Goal: Task Accomplishment & Management: Manage account settings

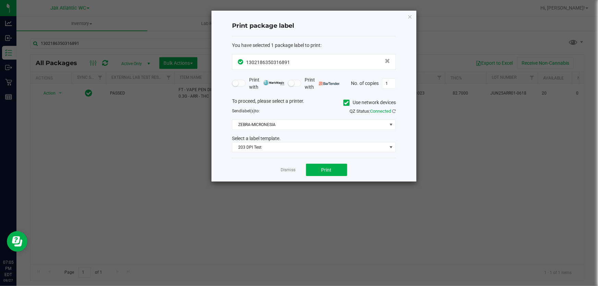
click at [407, 14] on div "Print package label You have selected 1 package label to print : 13021863503168…" at bounding box center [313, 96] width 205 height 171
click at [407, 16] on icon "button" at bounding box center [409, 16] width 5 height 8
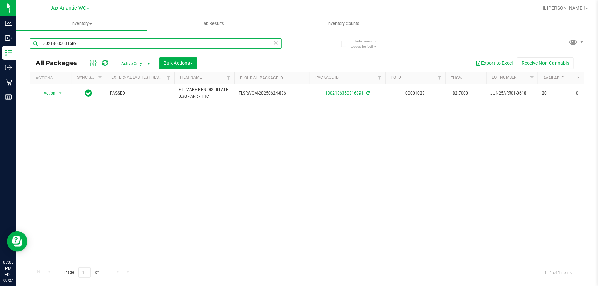
drag, startPoint x: 108, startPoint y: 47, endPoint x: 396, endPoint y: 44, distance: 288.2
click at [0, 50] on div "Analytics Inbound Inventory Outbound Retail Reports 07:05 PM EDT 09/27/2025 09/…" at bounding box center [299, 143] width 598 height 286
type input "rnc"
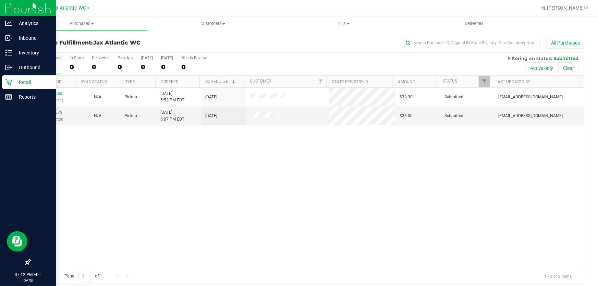
click at [7, 85] on icon at bounding box center [8, 82] width 7 height 7
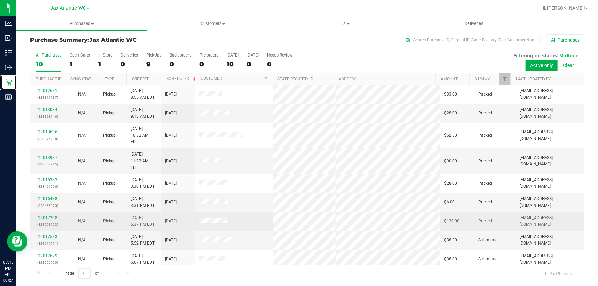
scroll to position [5, 0]
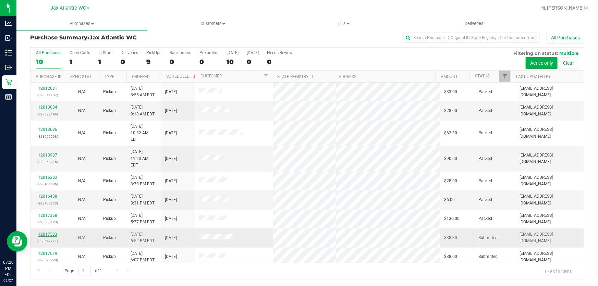
click at [49, 232] on link "12017583" at bounding box center [47, 234] width 19 height 5
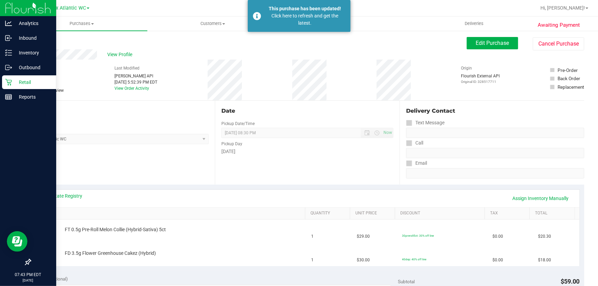
click at [17, 78] on p "Retail" at bounding box center [32, 82] width 41 height 8
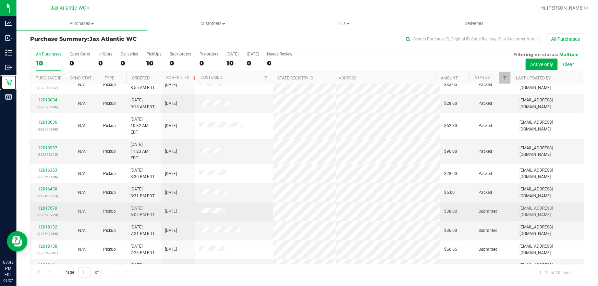
scroll to position [5, 0]
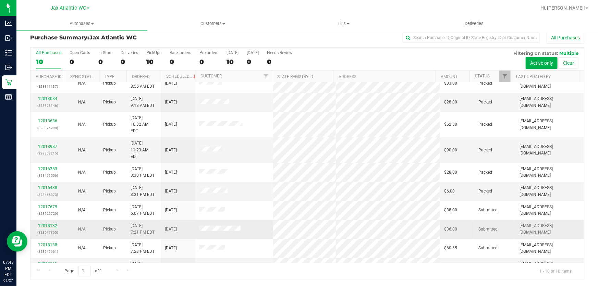
click at [43, 223] on link "12018132" at bounding box center [47, 225] width 19 height 5
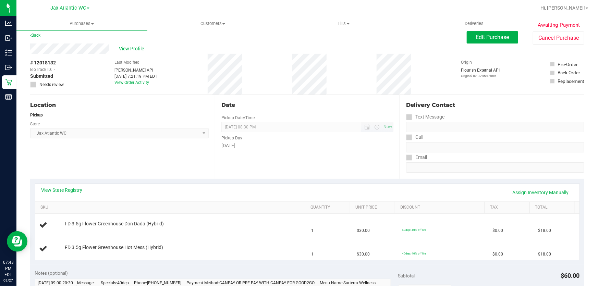
scroll to position [5, 0]
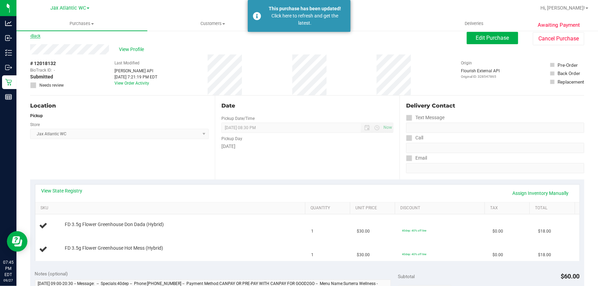
click at [38, 35] on link "Back" at bounding box center [35, 36] width 10 height 5
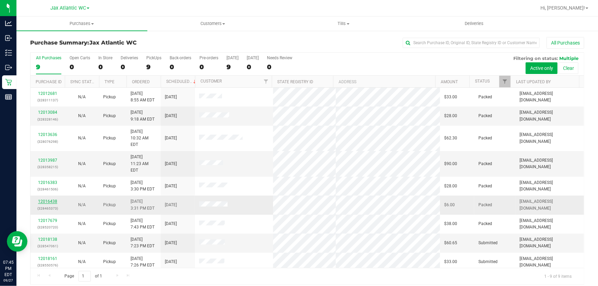
click at [48, 199] on link "12016438" at bounding box center [47, 201] width 19 height 5
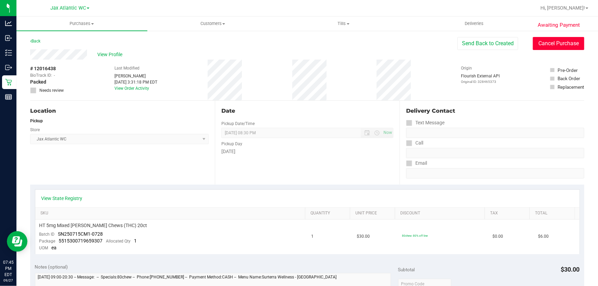
click at [544, 47] on button "Cancel Purchase" at bounding box center [558, 43] width 51 height 13
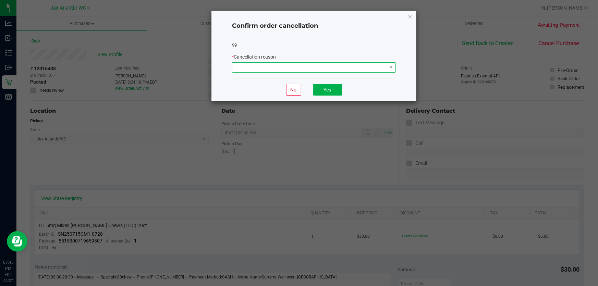
click at [301, 69] on span at bounding box center [309, 68] width 155 height 10
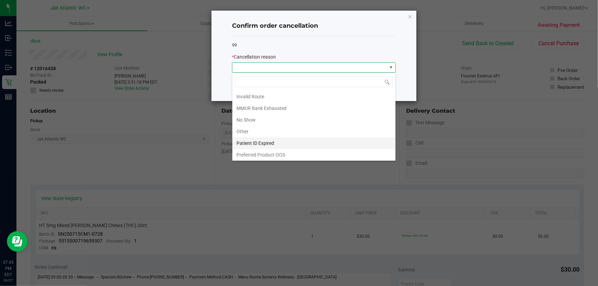
scroll to position [35, 0]
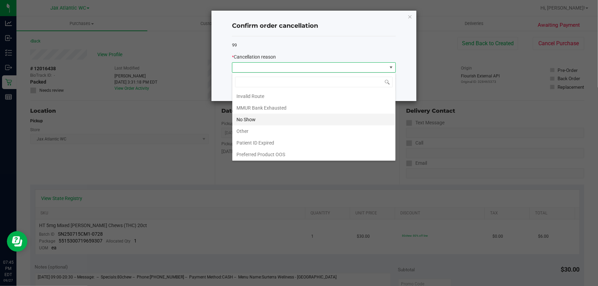
click at [244, 120] on li "No Show" at bounding box center [313, 120] width 163 height 12
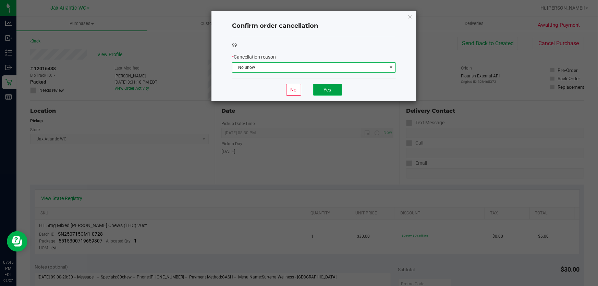
click at [330, 91] on button "Yes" at bounding box center [327, 90] width 29 height 12
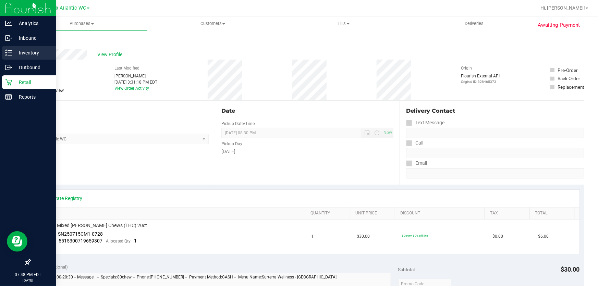
click at [16, 51] on p "Inventory" at bounding box center [32, 53] width 41 height 8
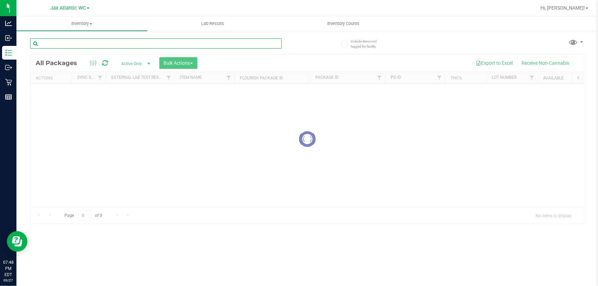
click at [78, 39] on input "text" at bounding box center [156, 43] width 252 height 10
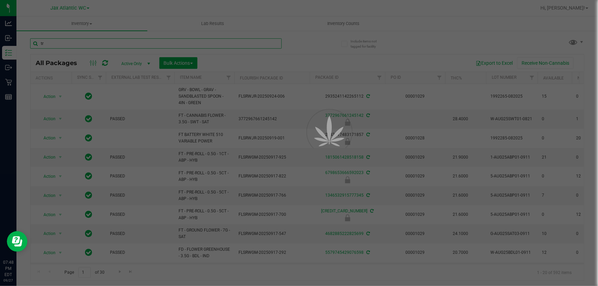
type input "trs"
type input "[DATE]"
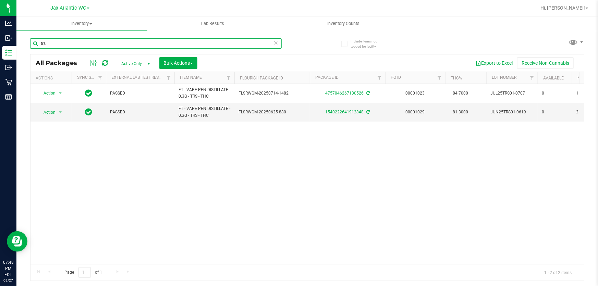
type input "trs"
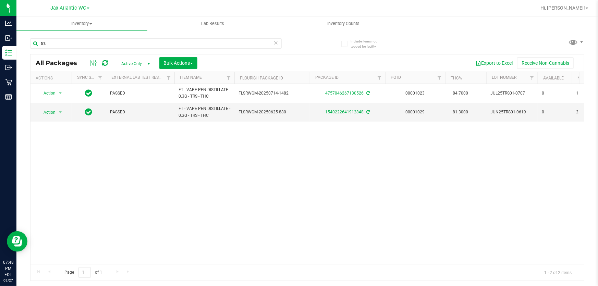
drag, startPoint x: 511, startPoint y: 200, endPoint x: 315, endPoint y: 191, distance: 195.9
drag, startPoint x: 318, startPoint y: 177, endPoint x: 191, endPoint y: 181, distance: 127.5
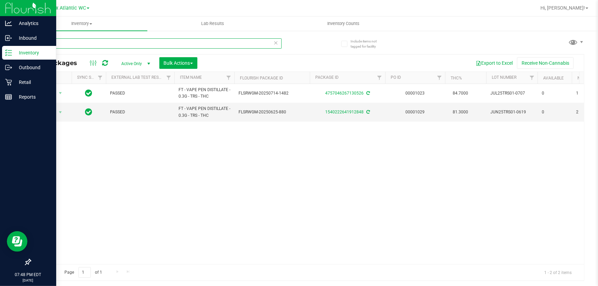
drag, startPoint x: 61, startPoint y: 44, endPoint x: 14, endPoint y: 50, distance: 47.4
click at [15, 50] on div "Analytics Inbound Inventory Outbound Retail Reports 07:48 PM EDT [DATE] 09/27 J…" at bounding box center [299, 143] width 598 height 286
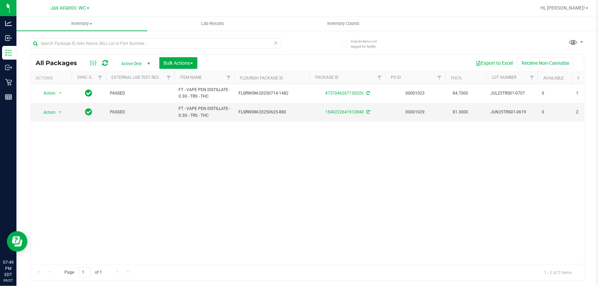
click at [188, 146] on div "Action Action Adjust qty Create package Edit attributes Global inventory Locate…" at bounding box center [306, 174] width 553 height 180
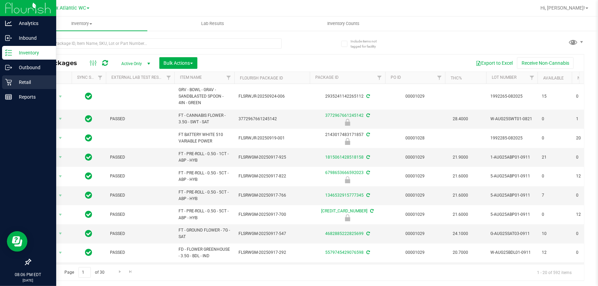
click at [34, 85] on p "Retail" at bounding box center [32, 82] width 41 height 8
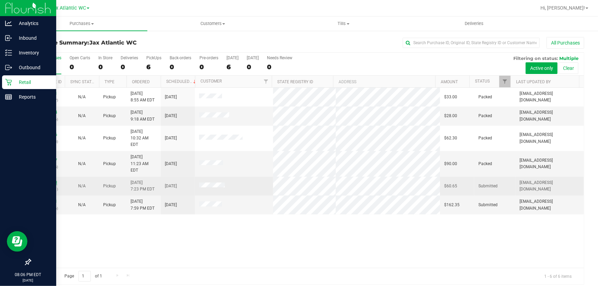
click at [50, 180] on link "12018138" at bounding box center [47, 182] width 19 height 5
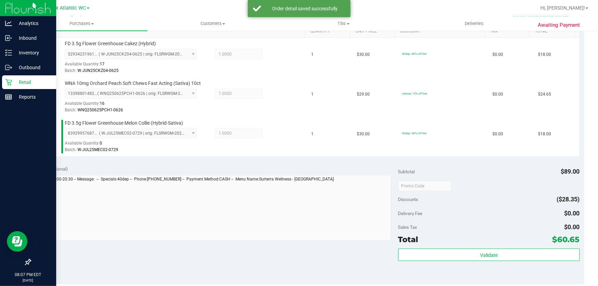
scroll to position [249, 0]
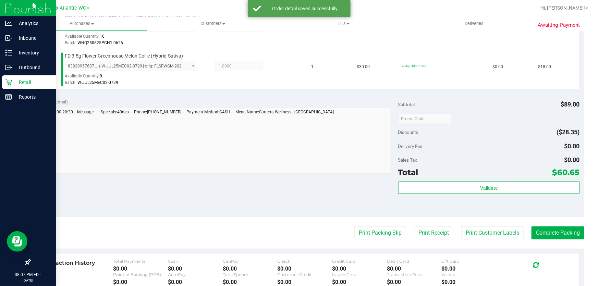
drag, startPoint x: 519, startPoint y: 219, endPoint x: 538, endPoint y: 219, distance: 18.8
click at [521, 222] on purchase-details "Back Edit Purchase Cancel Purchase View Profile # 12018138 BioTrack ID: - Submi…" at bounding box center [307, 82] width 554 height 589
drag, startPoint x: 541, startPoint y: 220, endPoint x: 552, endPoint y: 233, distance: 17.2
click at [541, 221] on purchase-details "Back Edit Purchase Cancel Purchase View Profile # 12018138 BioTrack ID: - Submi…" at bounding box center [307, 82] width 554 height 589
click at [552, 233] on button "Complete Packing" at bounding box center [557, 233] width 53 height 13
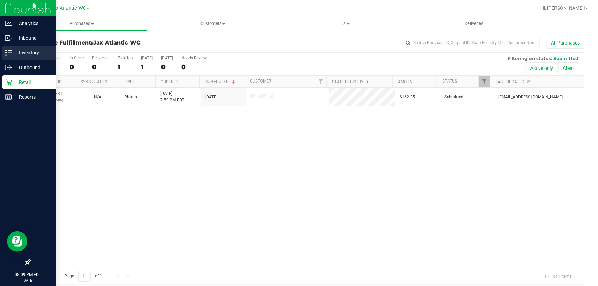
click at [19, 56] on p "Inventory" at bounding box center [32, 53] width 41 height 8
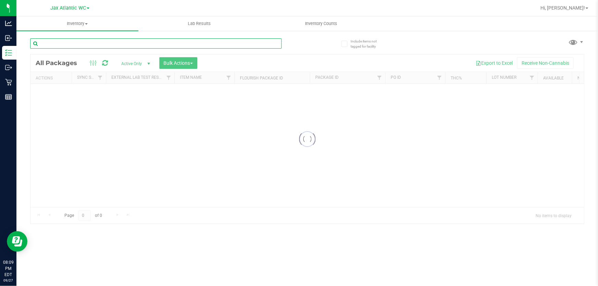
click at [79, 48] on input "text" at bounding box center [156, 43] width 252 height 10
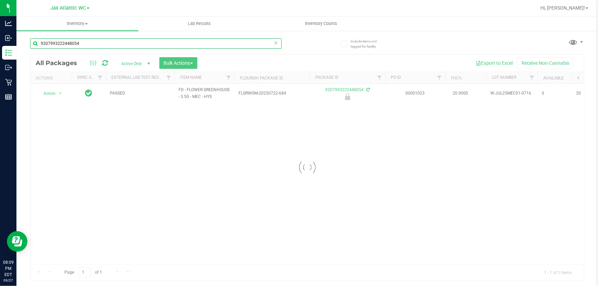
type input "9207993222448054"
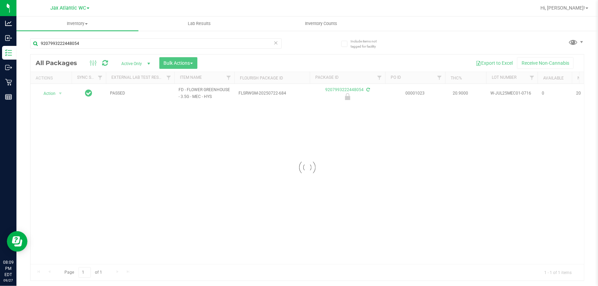
click at [51, 94] on div at bounding box center [306, 167] width 553 height 226
click at [51, 94] on span "Action" at bounding box center [46, 94] width 19 height 10
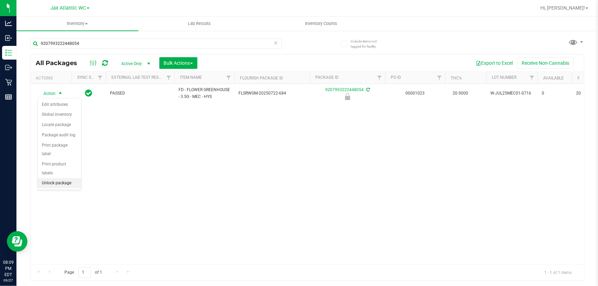
click at [71, 178] on li "Unlock package" at bounding box center [60, 183] width 44 height 10
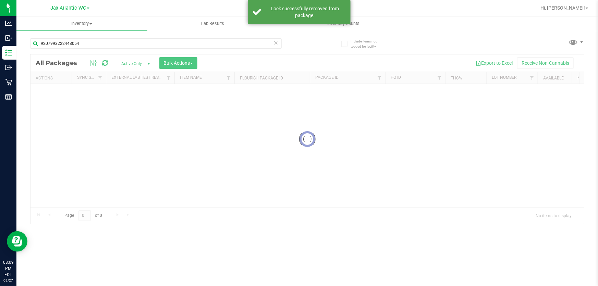
click at [49, 90] on div at bounding box center [306, 138] width 553 height 169
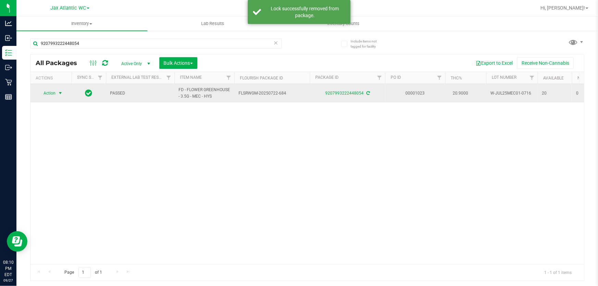
click at [50, 93] on span "Action" at bounding box center [46, 93] width 19 height 10
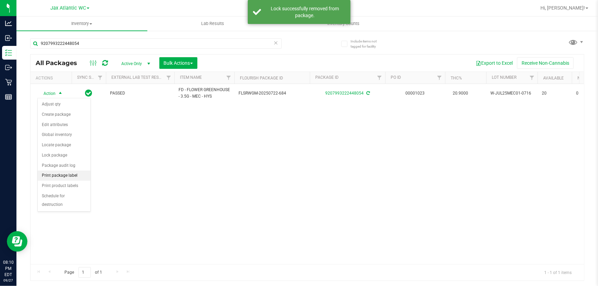
click at [75, 178] on li "Print package label" at bounding box center [64, 176] width 53 height 10
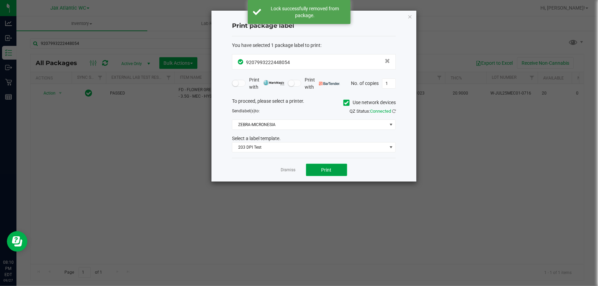
click at [313, 171] on button "Print" at bounding box center [326, 170] width 41 height 12
click at [312, 172] on button "Print" at bounding box center [326, 170] width 41 height 12
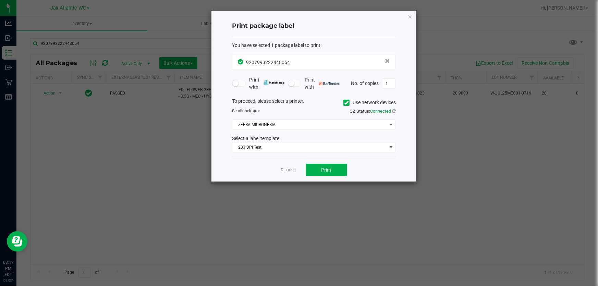
click at [410, 18] on icon "button" at bounding box center [409, 16] width 5 height 8
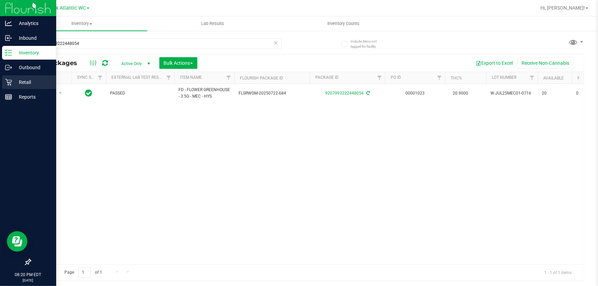
click at [19, 81] on p "Retail" at bounding box center [32, 82] width 41 height 8
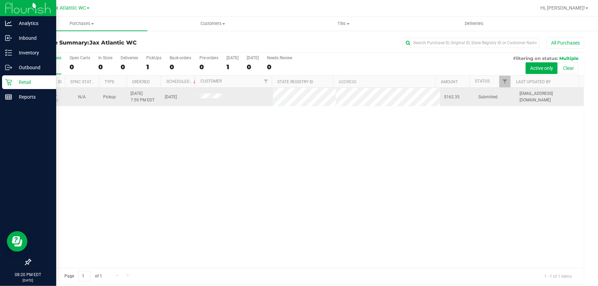
click at [45, 92] on link "12018331" at bounding box center [47, 93] width 19 height 5
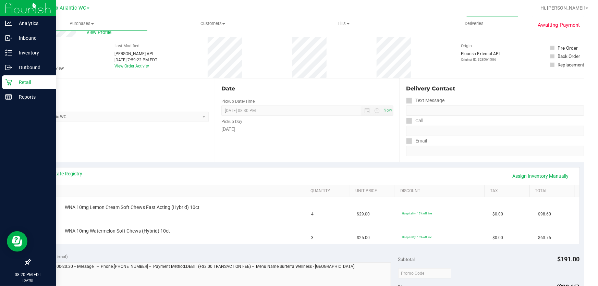
scroll to position [62, 0]
